Goal: Navigation & Orientation: Find specific page/section

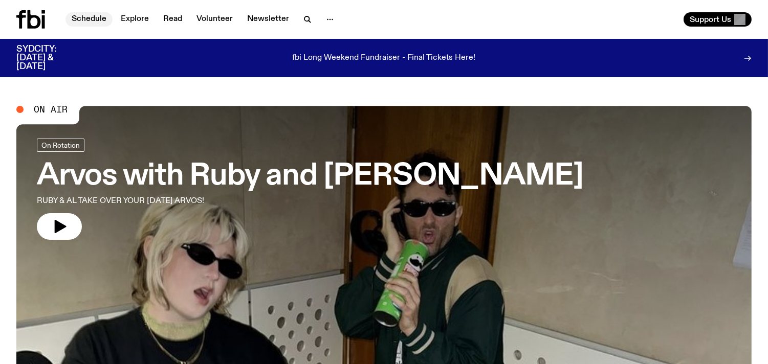
click at [92, 18] on link "Schedule" at bounding box center [88, 19] width 47 height 14
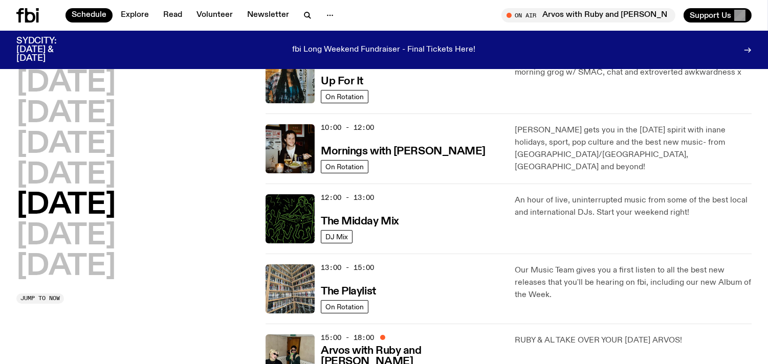
scroll to position [164, 0]
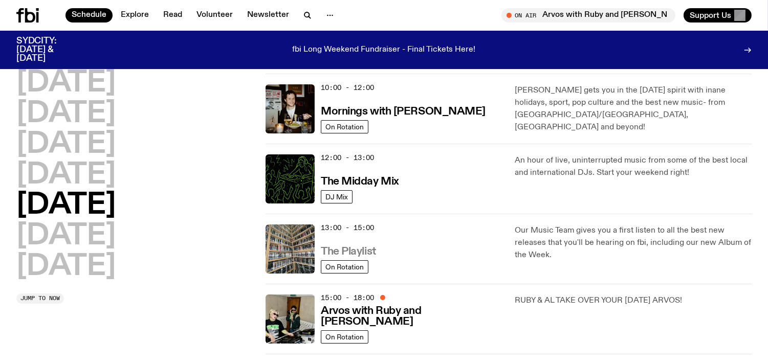
click at [365, 249] on h3 "The Playlist" at bounding box center [348, 252] width 55 height 11
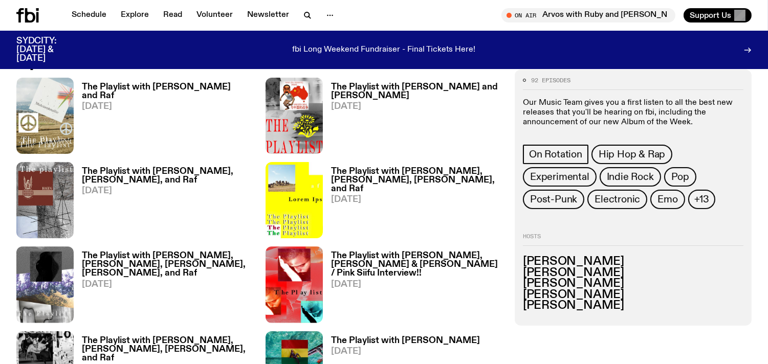
scroll to position [536, 0]
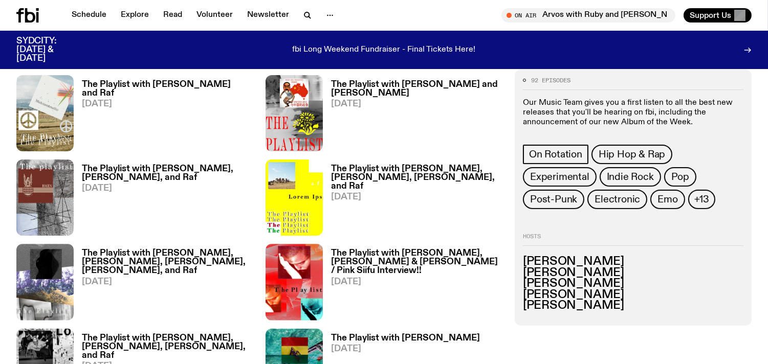
click at [160, 83] on h3 "The Playlist with [PERSON_NAME] and Raf" at bounding box center [167, 88] width 171 height 17
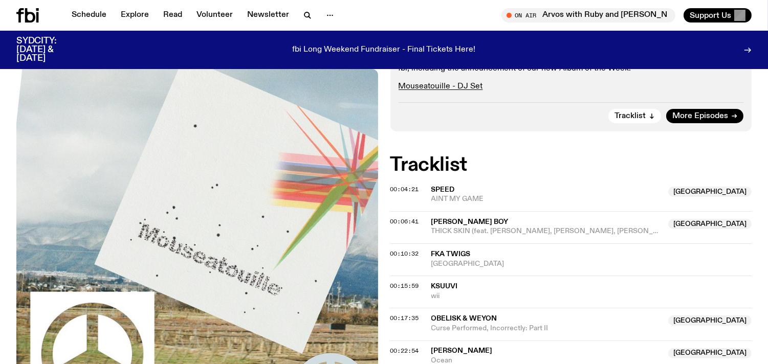
scroll to position [174, 0]
